Goal: Information Seeking & Learning: Learn about a topic

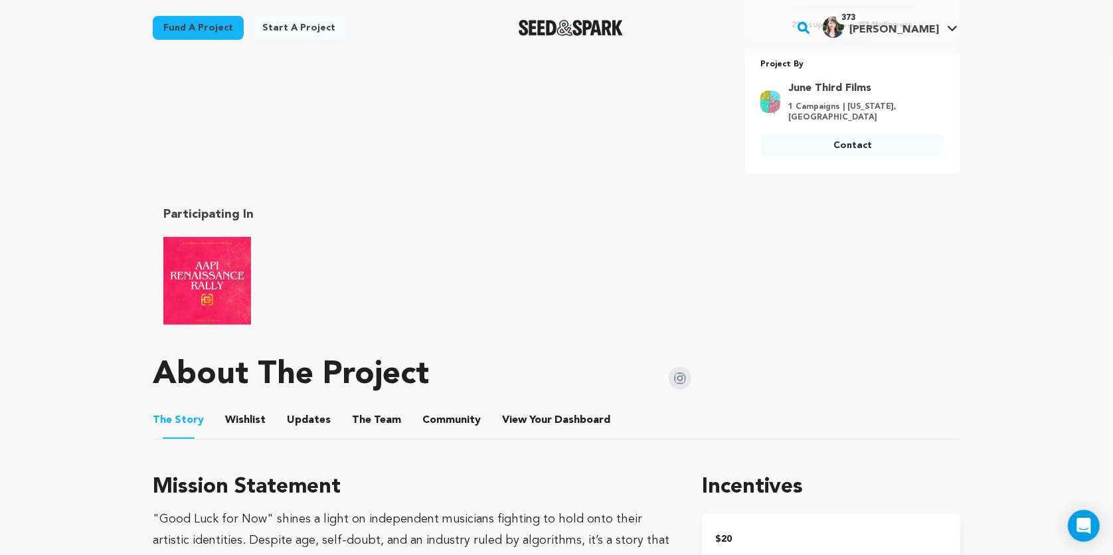
scroll to position [503, 0]
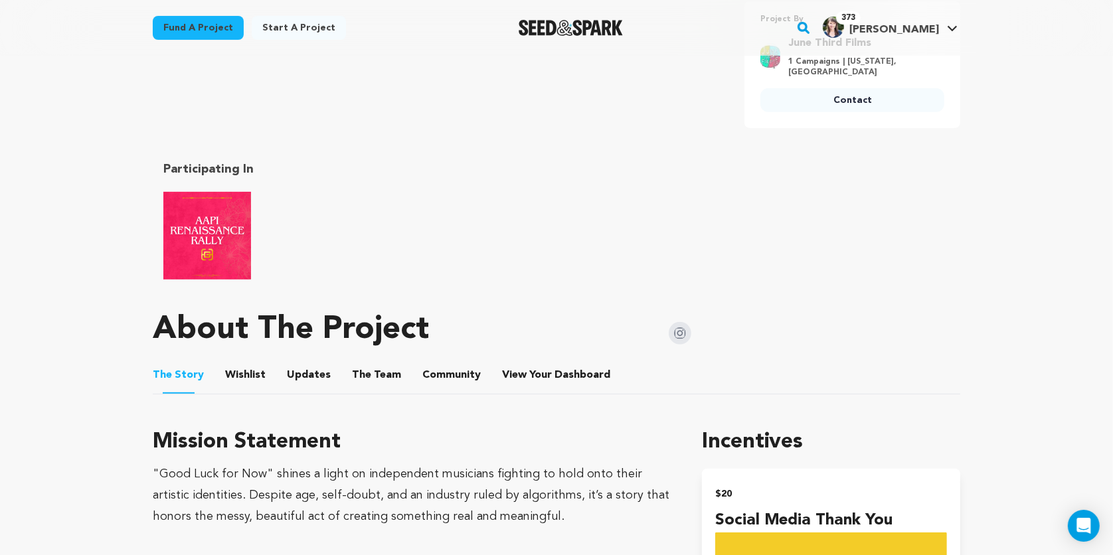
click at [681, 322] on img at bounding box center [680, 333] width 23 height 23
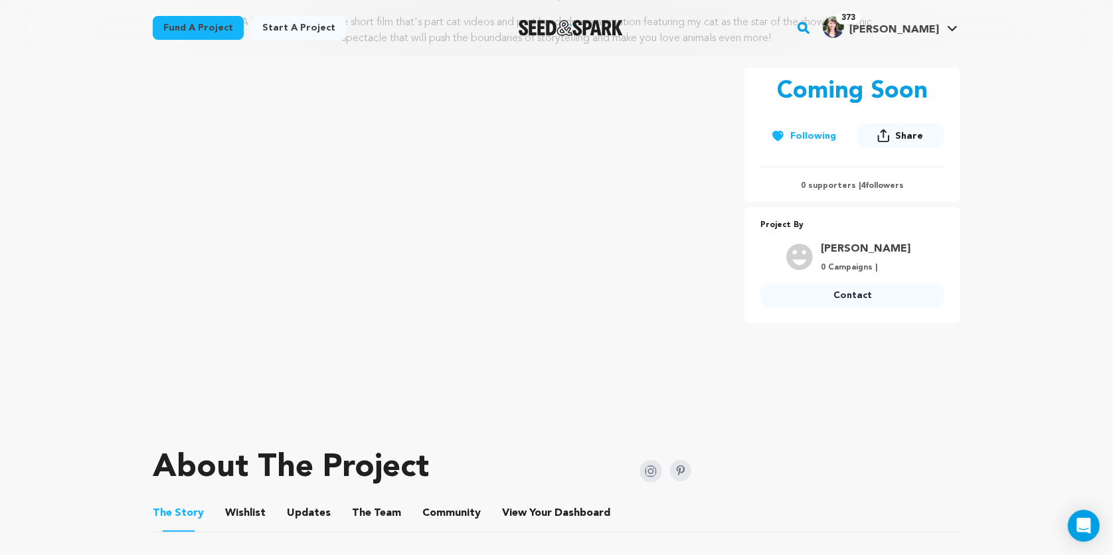
scroll to position [201, 0]
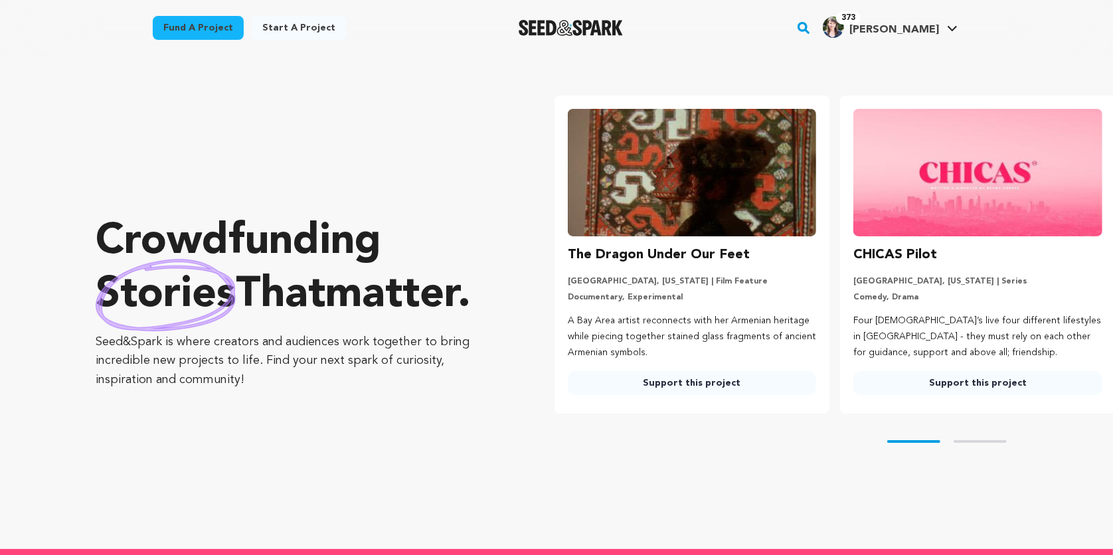
type input "emily@seedandspark.com"
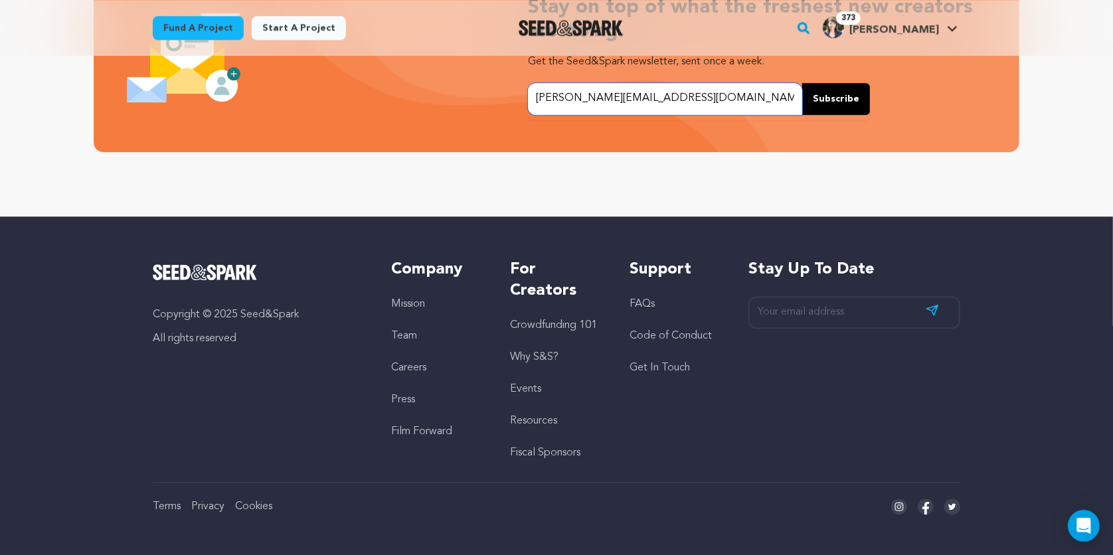
scroll to position [0, 296]
click at [402, 300] on link "Mission" at bounding box center [408, 304] width 34 height 11
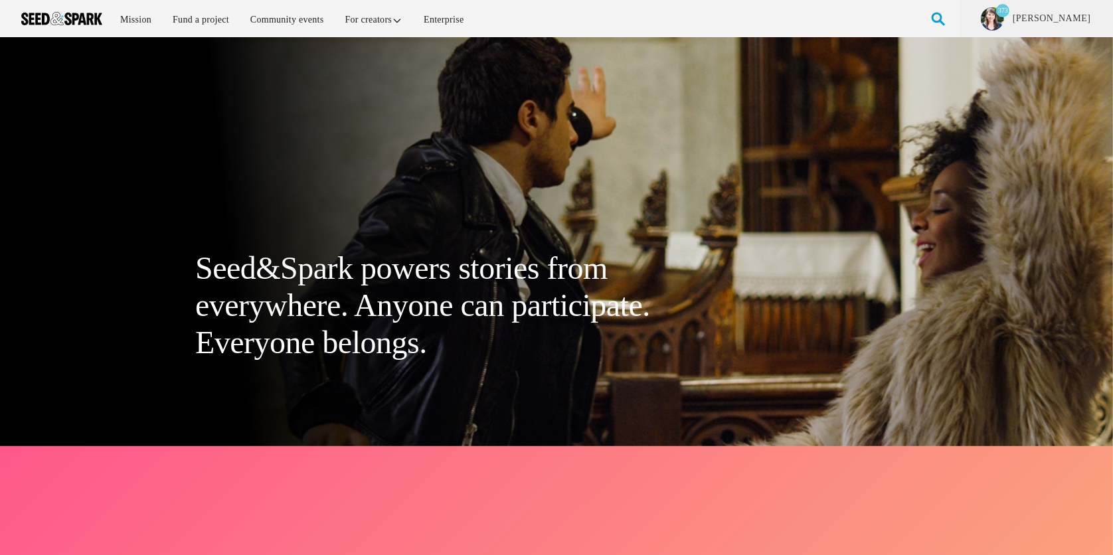
type input "emily@seedandspark.com"
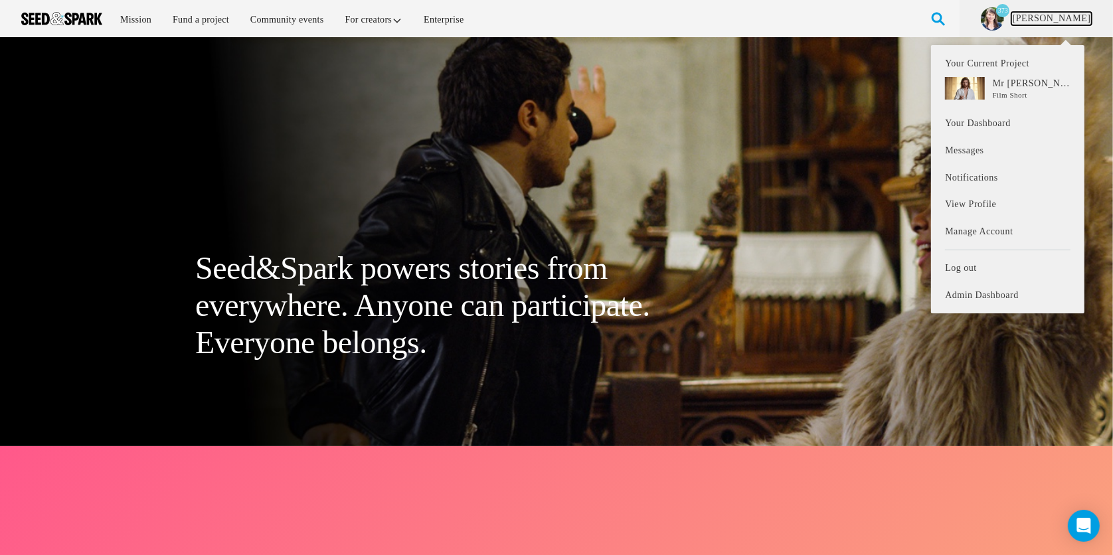
click at [1064, 17] on link "[PERSON_NAME]" at bounding box center [1051, 18] width 80 height 13
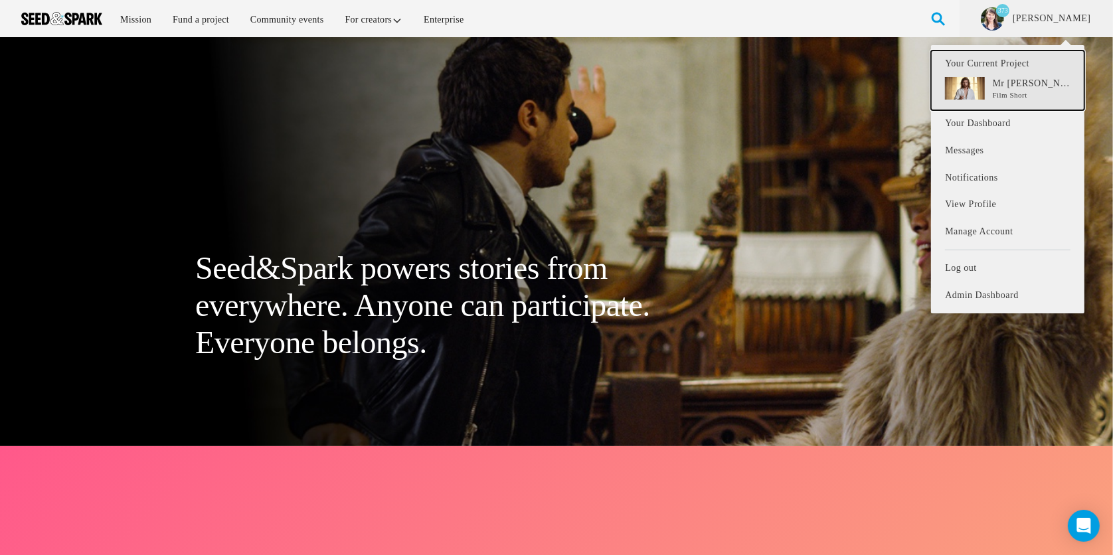
click at [1038, 82] on p "Mr [PERSON_NAME]" at bounding box center [1032, 83] width 78 height 13
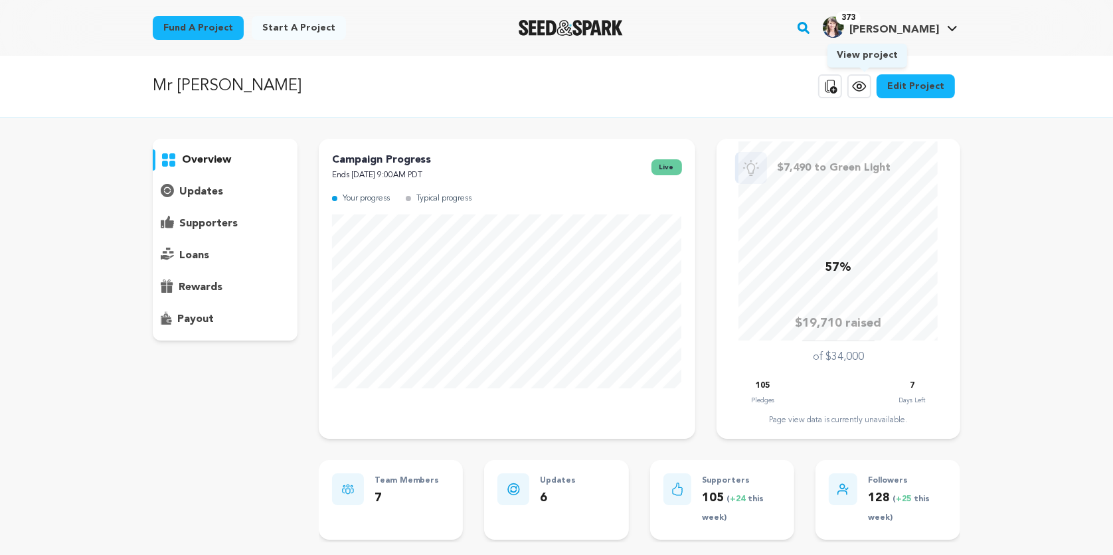
click at [853, 79] on link "View project" at bounding box center [859, 86] width 24 height 24
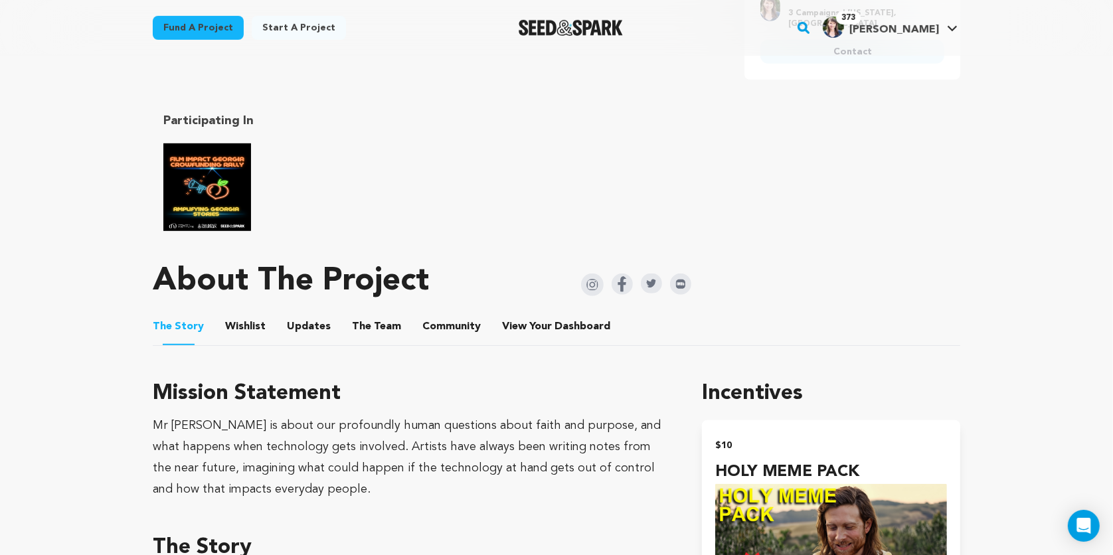
scroll to position [638, 0]
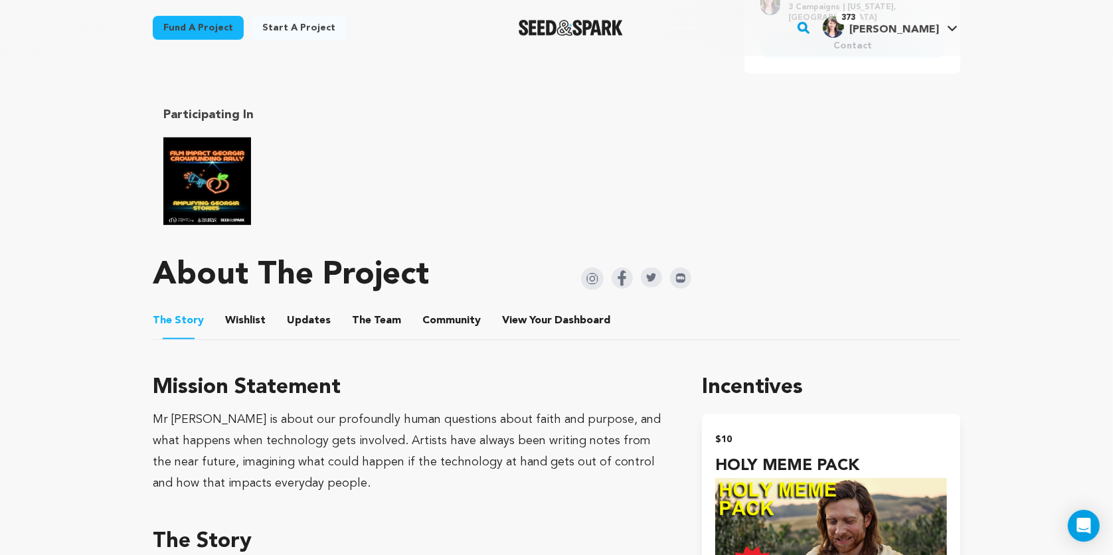
click at [252, 315] on button "Wishlist" at bounding box center [246, 323] width 32 height 32
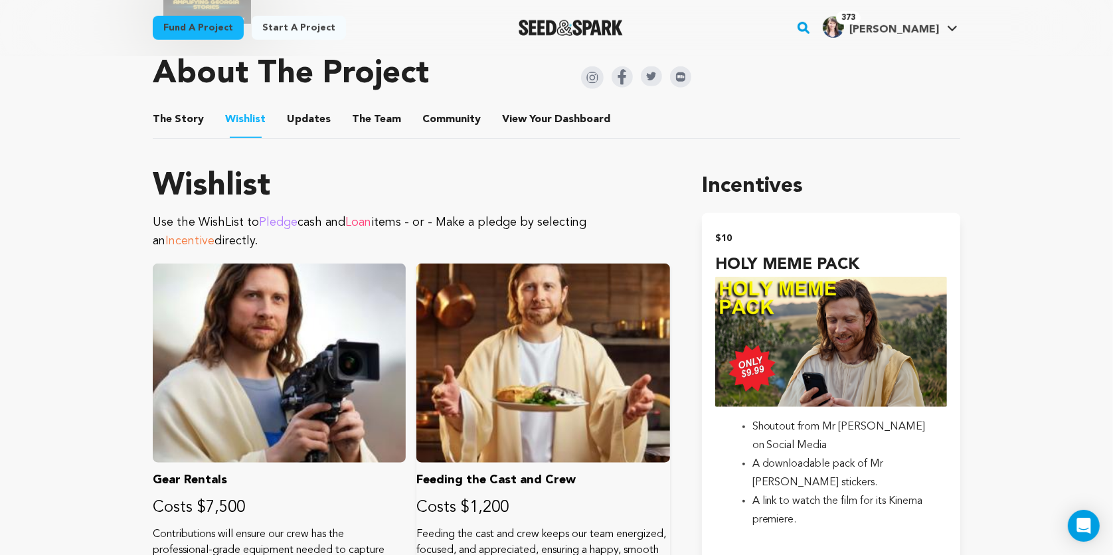
scroll to position [740, 0]
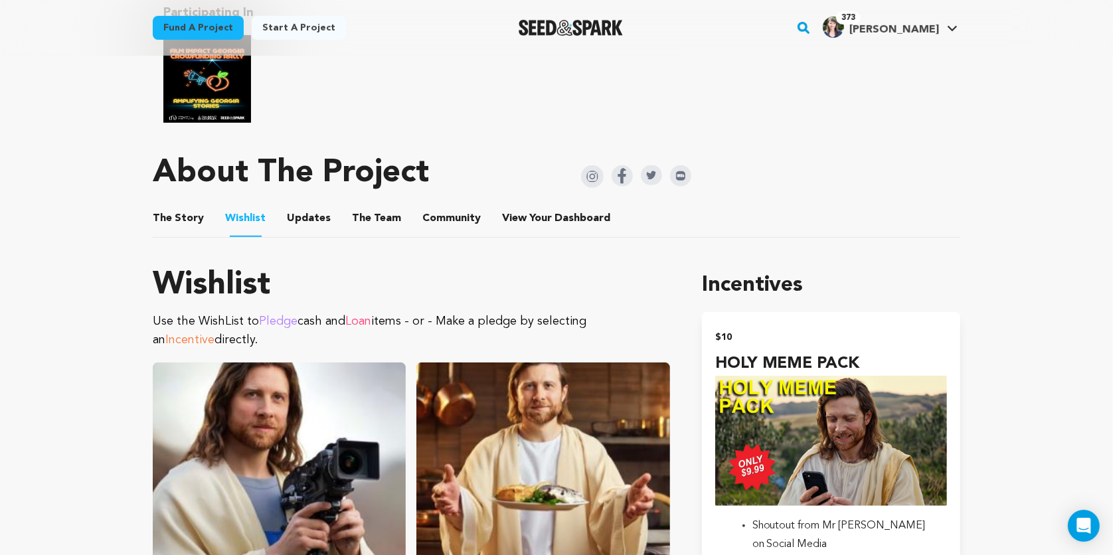
click at [372, 213] on button "The Team" at bounding box center [377, 221] width 32 height 32
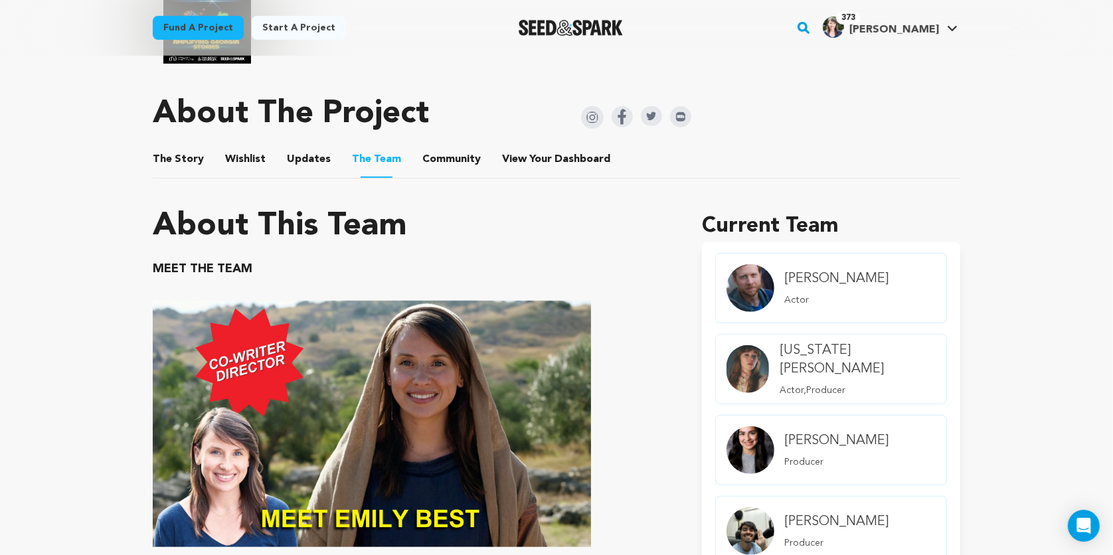
scroll to position [650, 0]
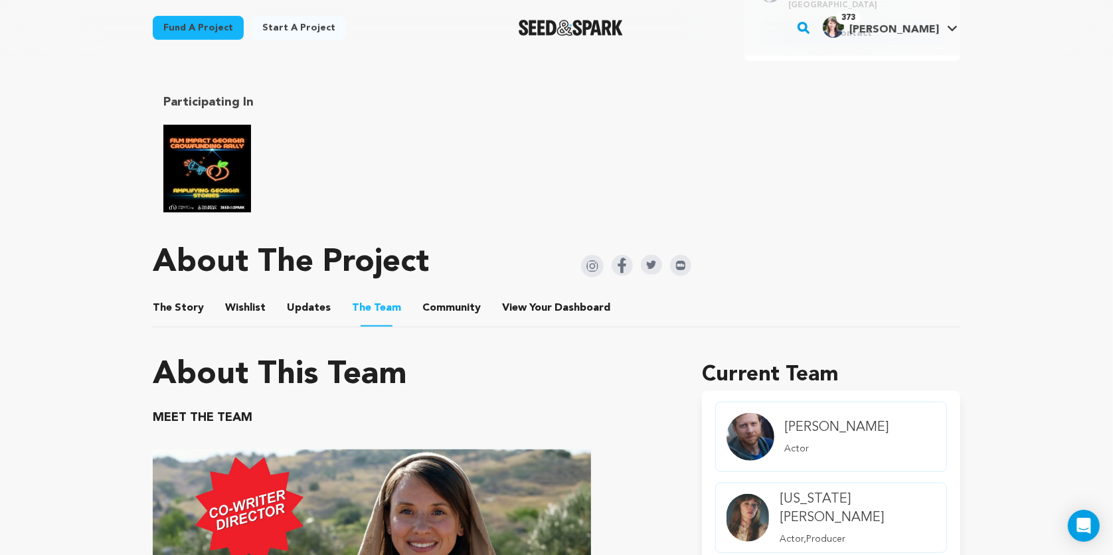
click at [274, 304] on ul "The Story The Story Wishlist Wishlist Updates Updates The Team The Team Communi…" at bounding box center [557, 309] width 808 height 38
click at [312, 307] on button "Updates" at bounding box center [309, 311] width 32 height 32
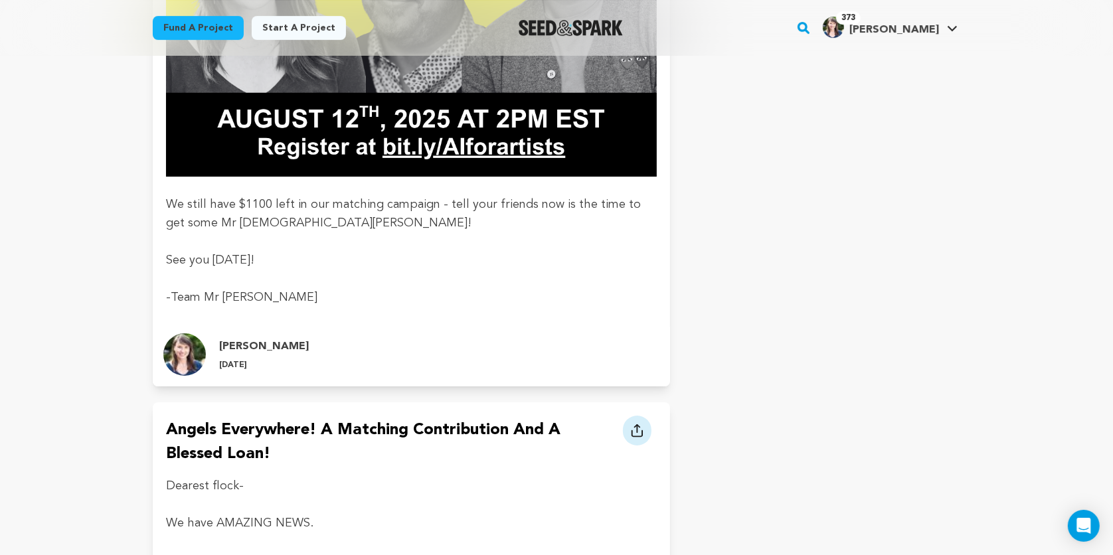
scroll to position [4006, 0]
